Goal: Find specific page/section: Find specific page/section

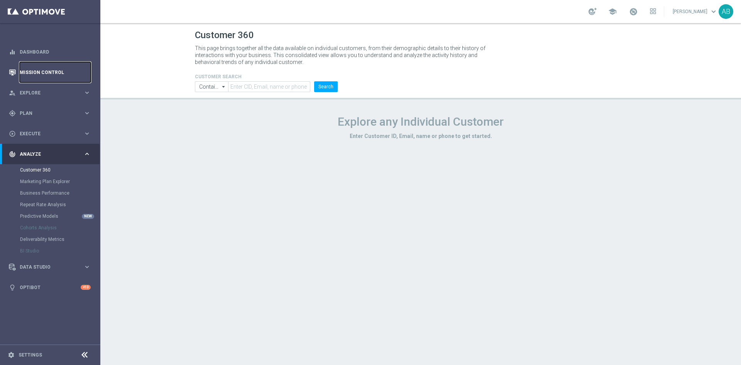
click at [41, 72] on link "Mission Control" at bounding box center [55, 72] width 71 height 20
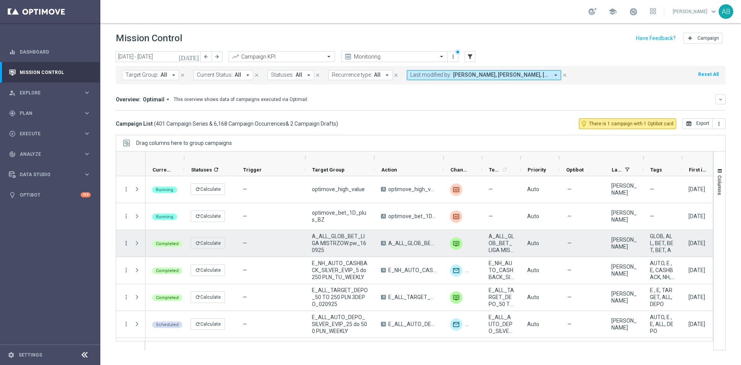
click at [124, 241] on icon "more_vert" at bounding box center [126, 243] width 7 height 7
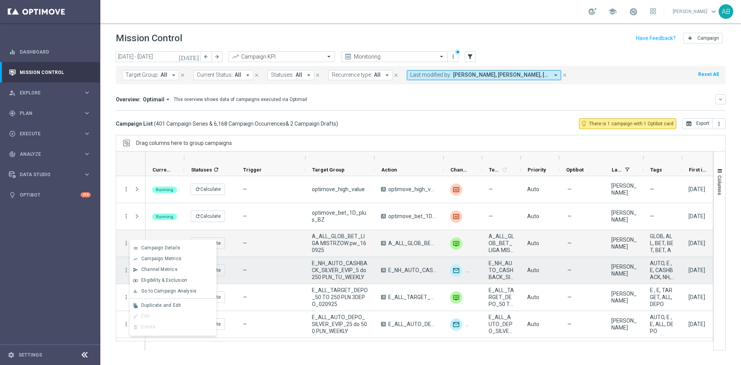
click at [416, 280] on div "A E_NH_AUTO_CASHBACK_SILVER_EVIP_5 do 250 PLN_TU_WEEKLY" at bounding box center [408, 270] width 69 height 27
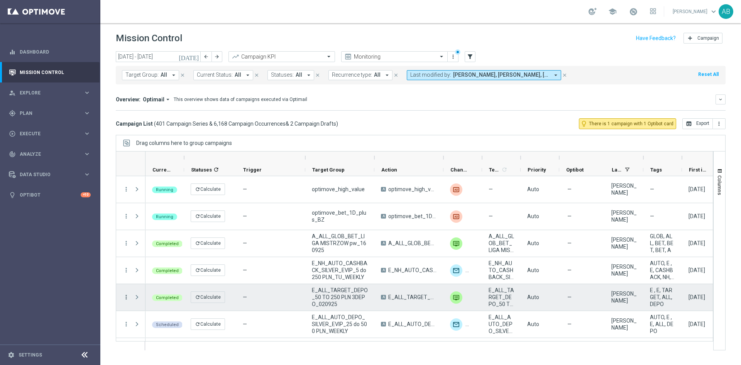
click at [124, 296] on icon "more_vert" at bounding box center [126, 297] width 7 height 7
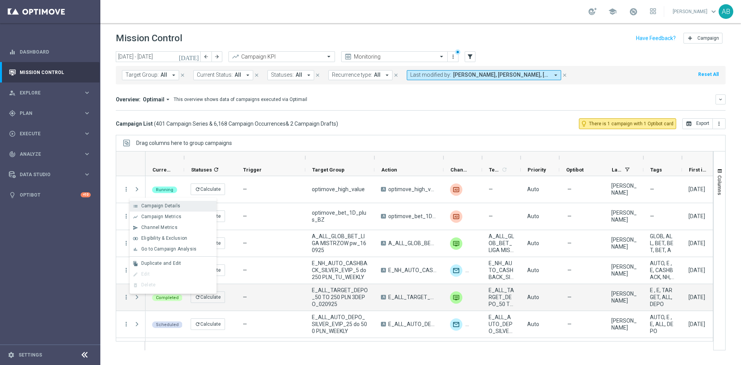
click at [179, 206] on div "Campaign Details" at bounding box center [177, 205] width 72 height 5
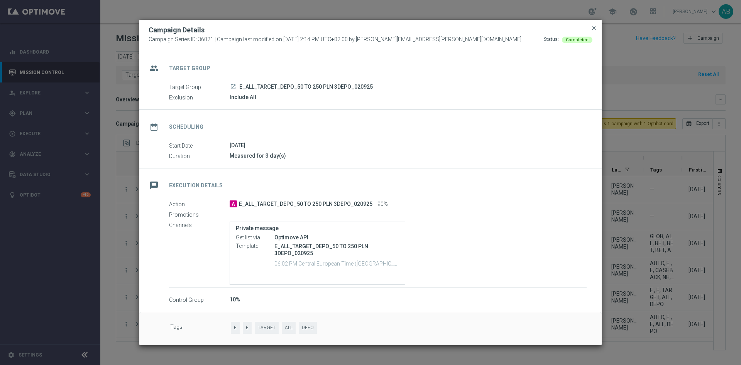
click at [595, 28] on span "close" at bounding box center [594, 28] width 6 height 6
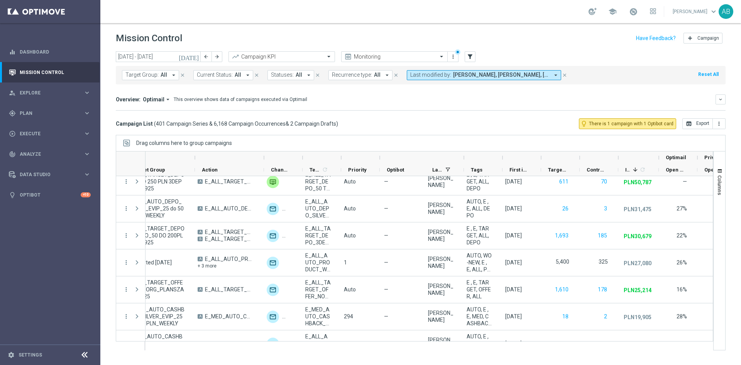
scroll to position [0, 196]
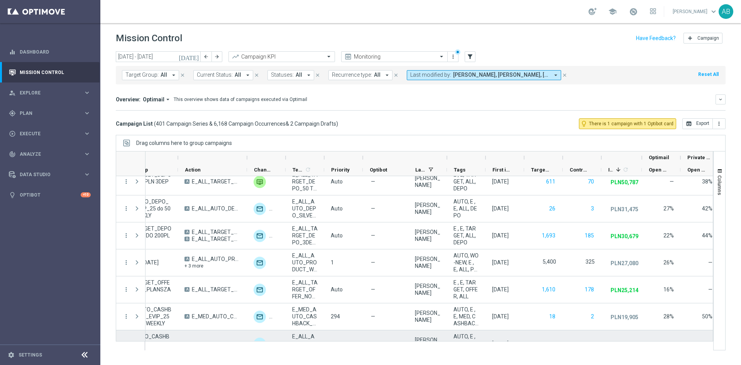
click at [461, 339] on span "AUTO, E , E, CASHBACK, ALL, WEEKLY" at bounding box center [465, 343] width 25 height 21
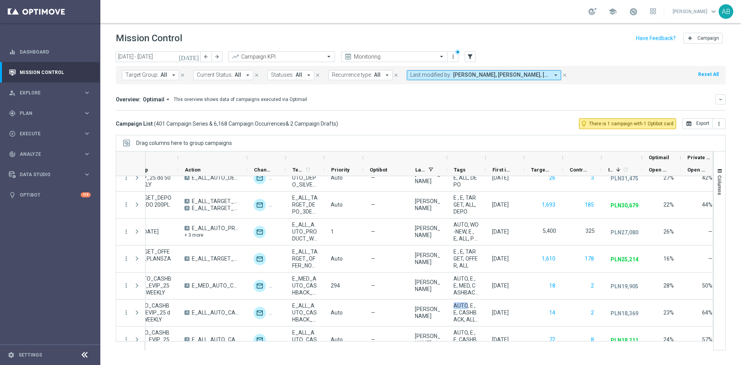
click at [505, 78] on span "Andzelika Binek, Krystian Potoczny, Tomasz Kowalczyk" at bounding box center [501, 75] width 96 height 7
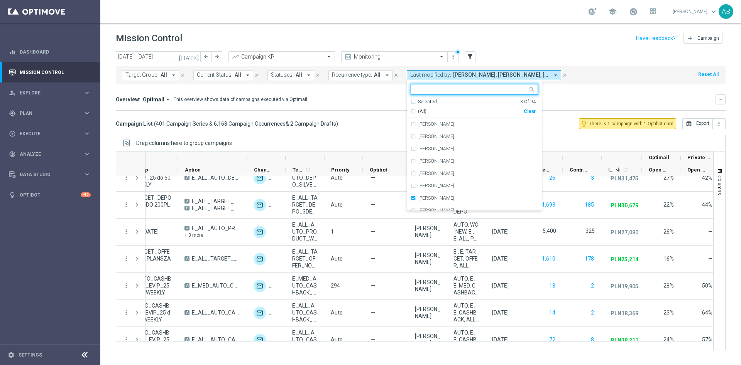
scroll to position [0, 0]
click at [0, 0] on div "Clear" at bounding box center [0, 0] width 0 height 0
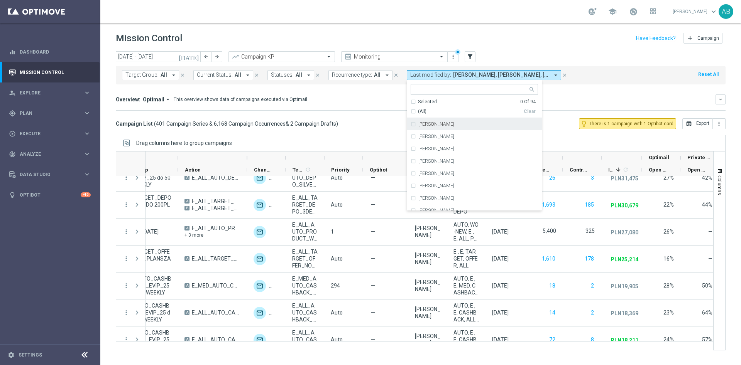
click at [571, 96] on div "Overview: Optimail arrow_drop_down This overview shows data of campaigns execut…" at bounding box center [416, 99] width 600 height 7
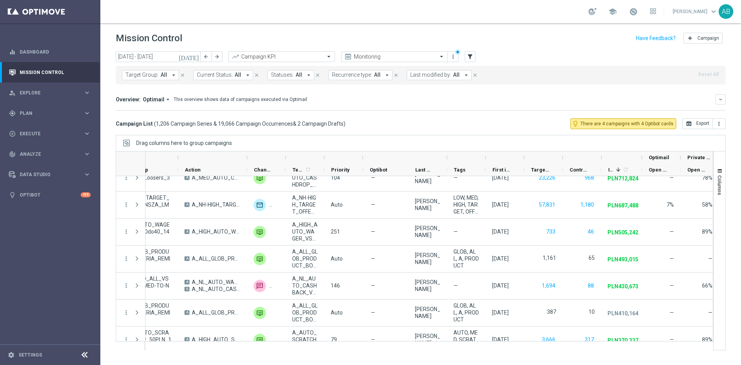
click at [147, 74] on span "Target Group:" at bounding box center [141, 75] width 33 height 7
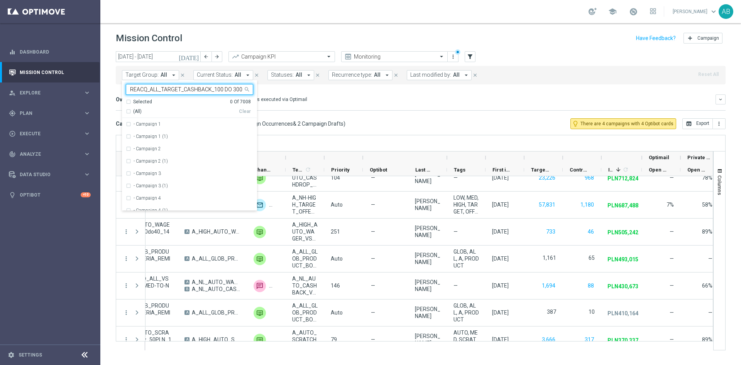
scroll to position [0, 29]
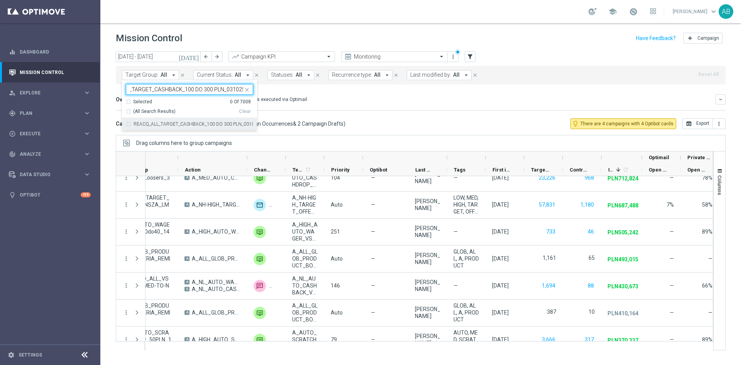
click at [189, 121] on div "REACQ_ALL_TARGET_CASHBACK_100 DO 300 PLN_031025" at bounding box center [189, 124] width 127 height 12
type input "REACQ_ALL_TARGET_CASHBACK_100 DO 300 PLN_031025"
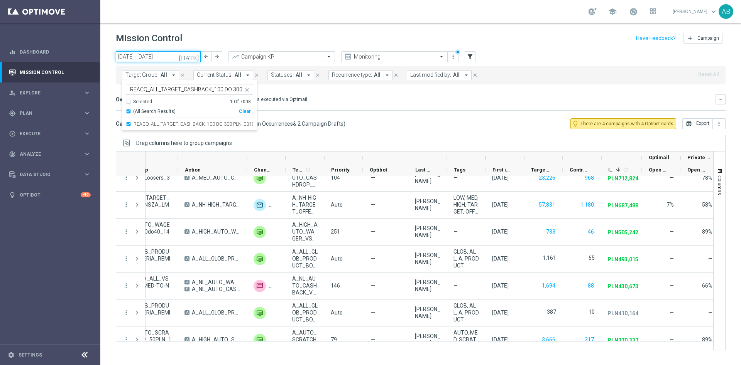
click at [165, 56] on input "01 Sep 2025 - 30 Sep 2025" at bounding box center [158, 56] width 85 height 11
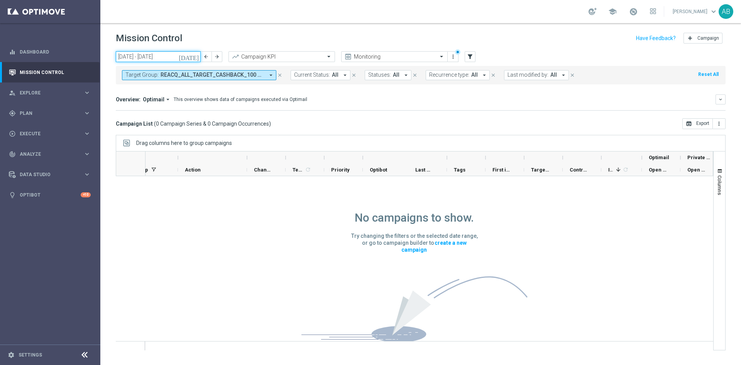
scroll to position [0, 0]
click at [151, 58] on input "01 Sep 2025 - 30 Sep 2025" at bounding box center [158, 56] width 85 height 11
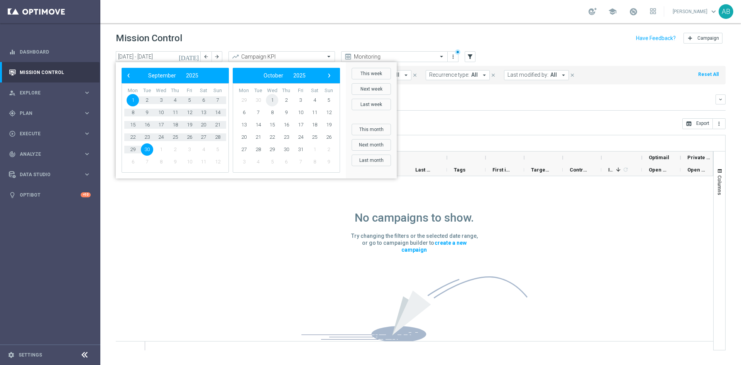
click at [268, 101] on span "1" at bounding box center [272, 100] width 12 height 12
click at [325, 115] on span "9" at bounding box center [329, 112] width 12 height 12
type input "01 Oct 2025 - 09 Nov 2025"
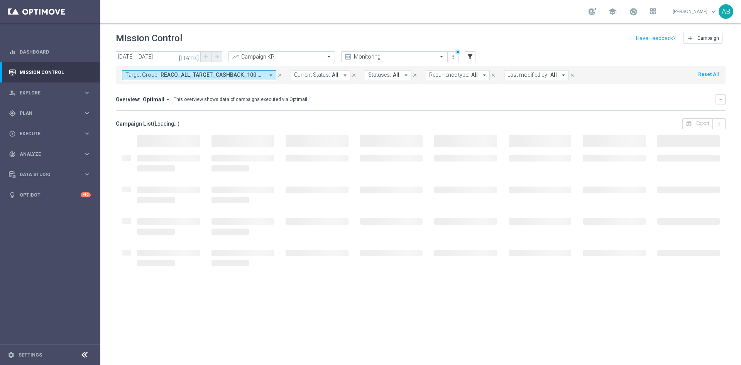
scroll to position [0, 0]
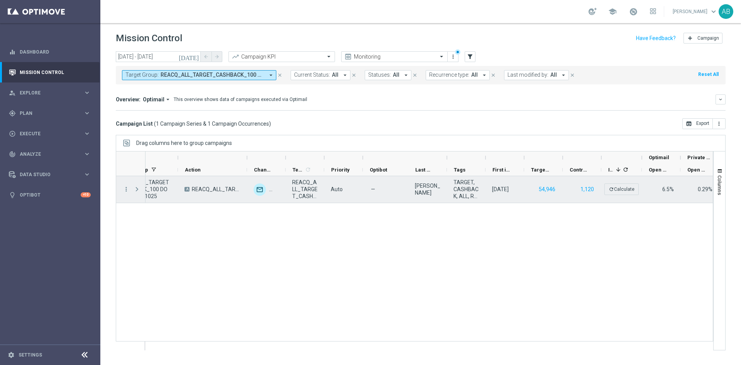
click at [138, 186] on span "Press SPACE to select this row." at bounding box center [137, 189] width 7 height 6
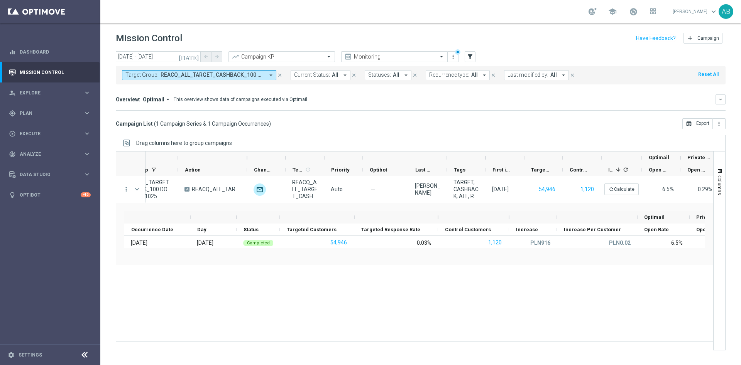
click at [221, 74] on span "REACQ_ALL_TARGET_CASHBACK_100 DO 300 PLN_031025" at bounding box center [213, 75] width 104 height 7
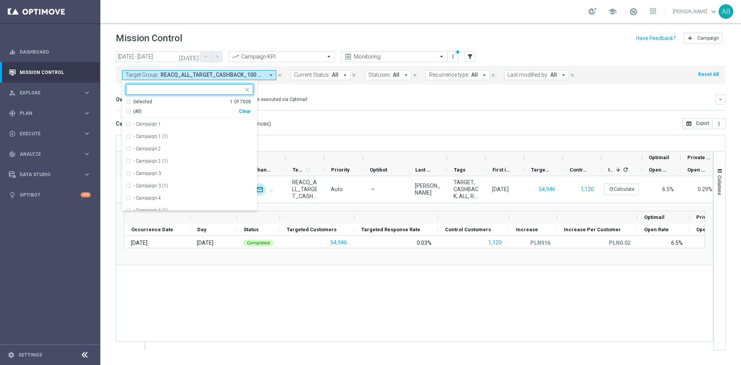
drag, startPoint x: 247, startPoint y: 110, endPoint x: 237, endPoint y: 98, distance: 15.3
click at [0, 0] on div "Clear" at bounding box center [0, 0] width 0 height 0
click at [228, 90] on input "text" at bounding box center [186, 89] width 113 height 7
paste input "E_ALL_TARGET_CASHBACK_2DEPO 100 DO 300 PLN_031025"
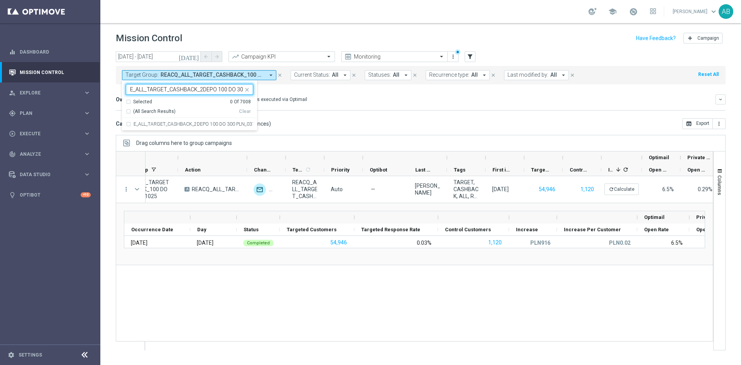
scroll to position [0, 33]
click at [224, 122] on label "E_ALL_TARGET_CASHBACK_2DEPO 100 DO 300 PLN_031025" at bounding box center [194, 124] width 120 height 5
type input "E_ALL_TARGET_CASHBACK_2DEPO 100 DO 300 PLN_031025"
click at [353, 100] on div "Overview: Optimail arrow_drop_down This overview shows data of campaigns execut…" at bounding box center [416, 99] width 600 height 7
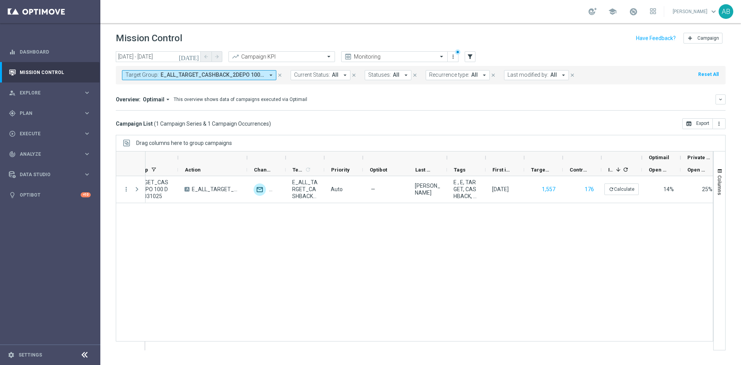
scroll to position [0, 166]
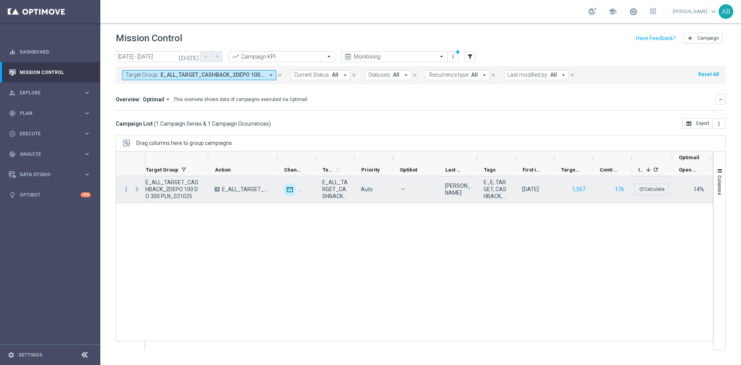
click at [140, 187] on span at bounding box center [137, 189] width 7 height 6
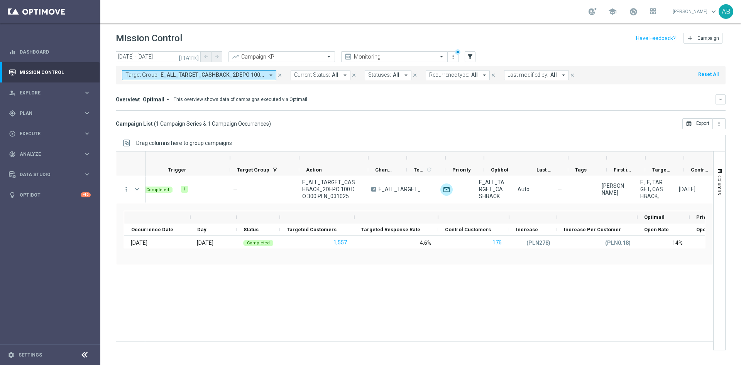
scroll to position [0, 0]
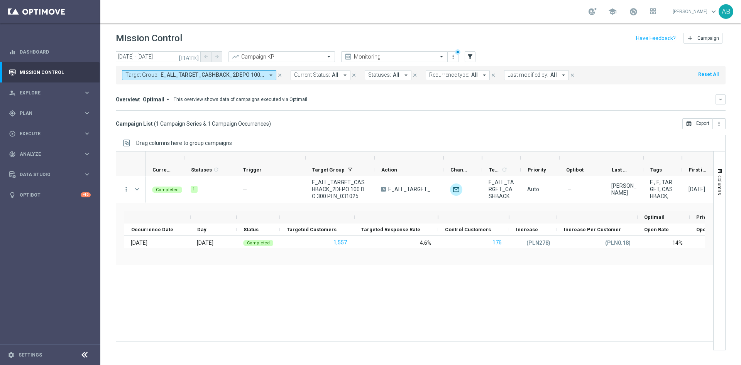
click at [172, 76] on span "E_ALL_TARGET_CASHBACK_2DEPO 100 DO 300 PLN_031025" at bounding box center [213, 75] width 104 height 7
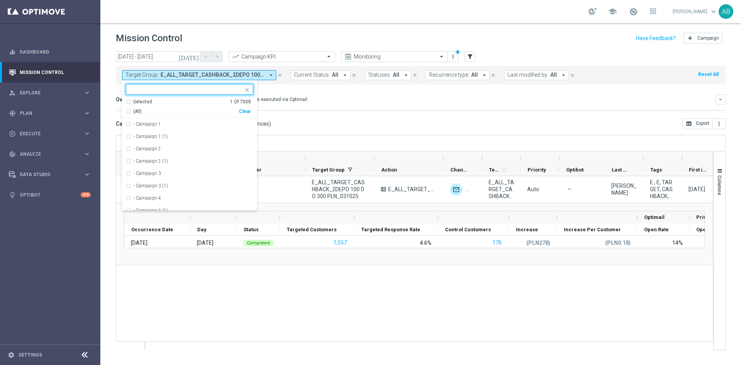
click at [0, 0] on div "Clear" at bounding box center [0, 0] width 0 height 0
click at [231, 92] on input "text" at bounding box center [186, 89] width 113 height 7
paste input "E_ALL_TARGET_CASHBACK_1DEPO 100 DO 300 PLN_031025"
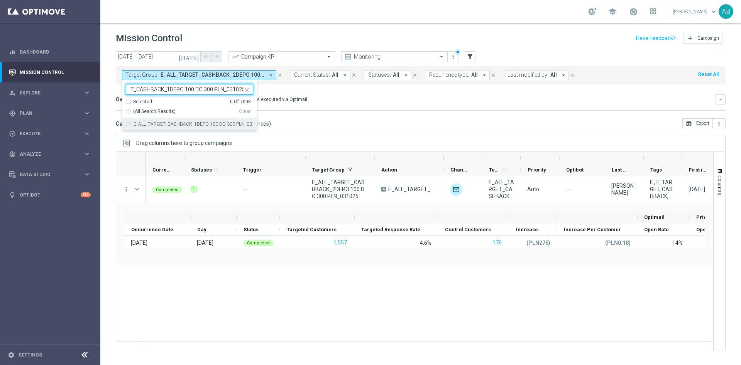
click at [222, 121] on div "E_ALL_TARGET_CASHBACK_1DEPO 100 DO 300 PLN_031025" at bounding box center [189, 124] width 127 height 12
type input "E_ALL_TARGET_CASHBACK_1DEPO 100 DO 300 PLN_031025"
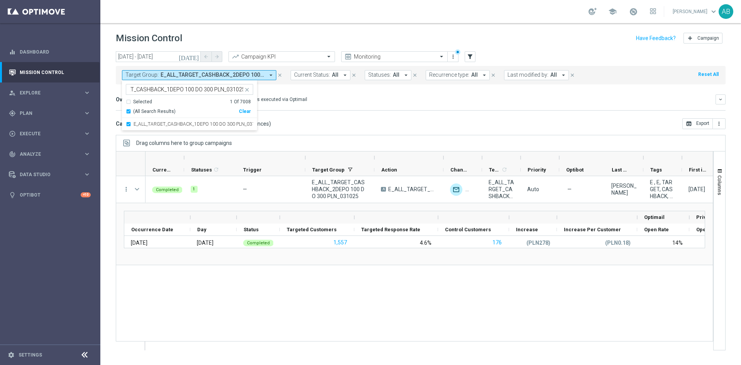
scroll to position [0, 0]
click at [353, 101] on div "Overview: Optimail arrow_drop_down This overview shows data of campaigns execut…" at bounding box center [416, 99] width 600 height 7
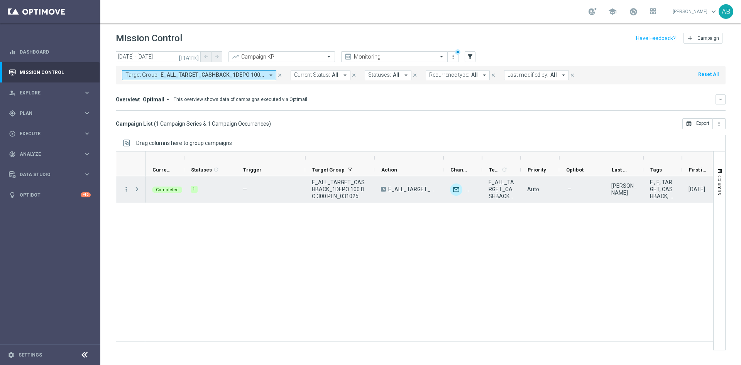
click at [135, 187] on span at bounding box center [137, 189] width 7 height 6
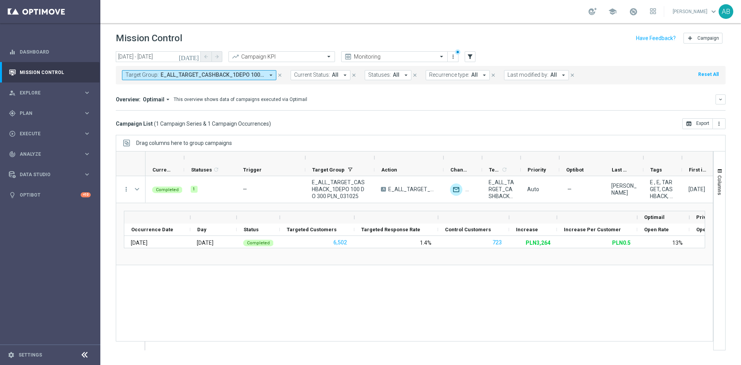
click at [184, 72] on span "E_ALL_TARGET_CASHBACK_1DEPO 100 DO 300 PLN_031025" at bounding box center [213, 75] width 104 height 7
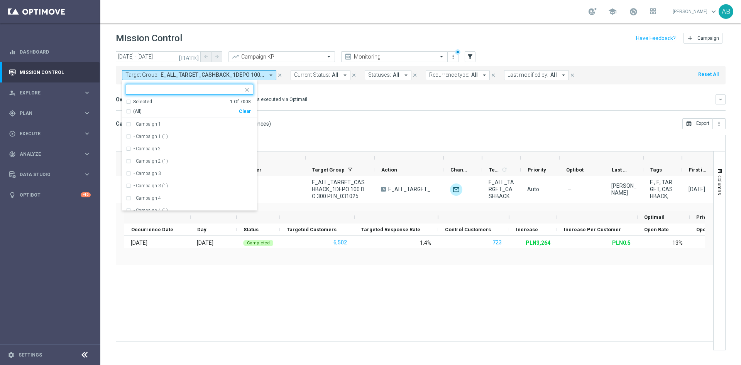
click at [0, 0] on div "Clear" at bounding box center [0, 0] width 0 height 0
click at [222, 91] on input "text" at bounding box center [186, 89] width 113 height 7
paste input "E_ALL_TARGET_OFFER_1-2DEPO PLANSZA WO_061025"
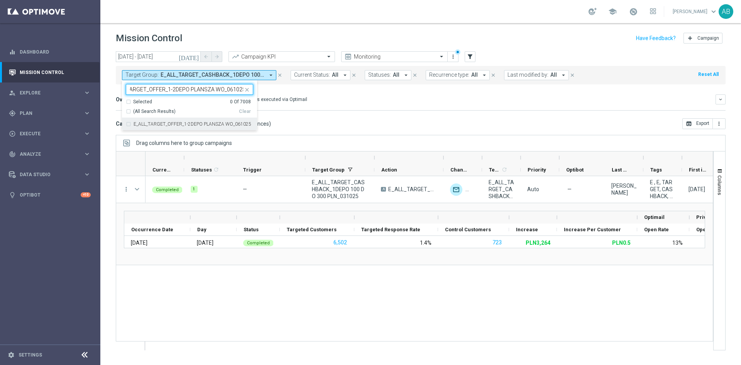
drag, startPoint x: 220, startPoint y: 125, endPoint x: 223, endPoint y: 125, distance: 3.9
click at [220, 124] on label "E_ALL_TARGET_OFFER_1-2DEPO PLANSZA WO_061025" at bounding box center [193, 124] width 118 height 5
type input "E_ALL_TARGET_OFFER_1-2DEPO PLANSZA WO_061025"
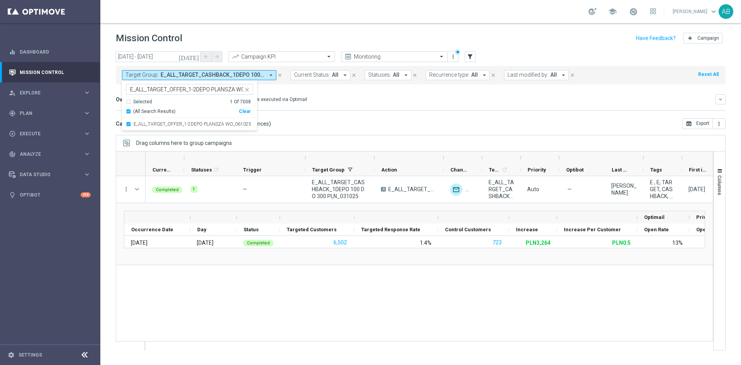
click at [336, 118] on div "Campaign List ( 1 Campaign Series & 1 Campaign Occurrences ) open_in_browser Ex…" at bounding box center [421, 123] width 610 height 11
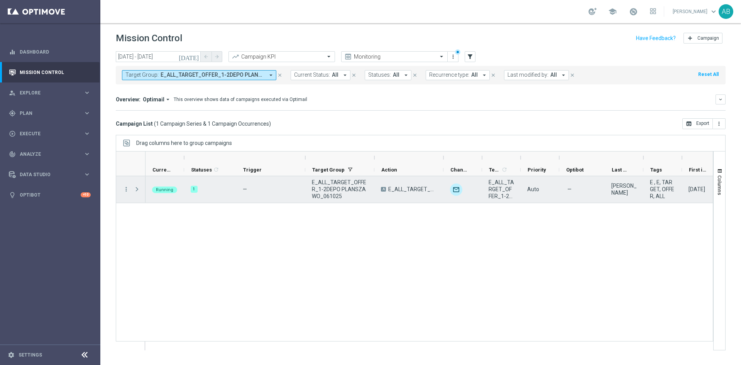
click at [136, 186] on span at bounding box center [137, 189] width 7 height 6
